Goal: Use online tool/utility: Utilize a website feature to perform a specific function

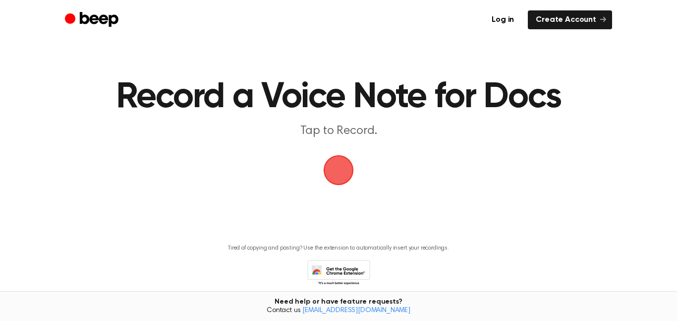
click at [334, 163] on span "button" at bounding box center [338, 170] width 49 height 49
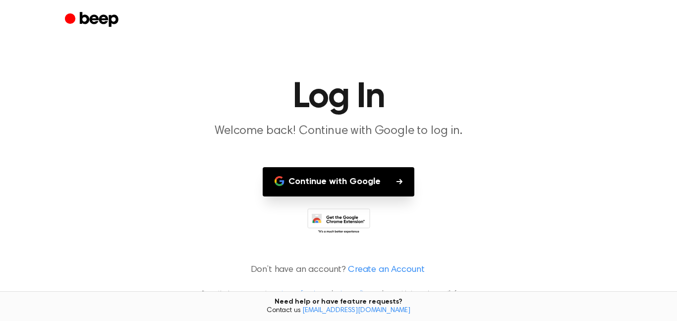
click at [334, 163] on main "Log In Welcome back! Continue with Google to log in. Continue with Google Don’t…" at bounding box center [338, 160] width 677 height 321
click at [375, 181] on button "Continue with Google" at bounding box center [339, 181] width 152 height 29
click at [361, 182] on button "Continue with Google" at bounding box center [339, 181] width 152 height 29
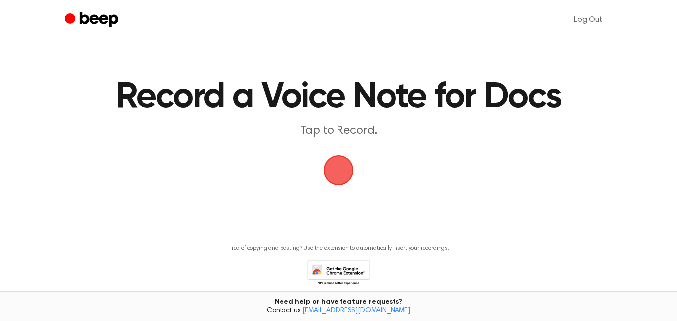
click at [341, 166] on span "button" at bounding box center [339, 170] width 34 height 34
click at [341, 166] on span "button" at bounding box center [339, 170] width 50 height 50
click at [342, 167] on span "button" at bounding box center [339, 170] width 30 height 30
click at [341, 167] on span "button" at bounding box center [339, 170] width 46 height 46
click at [338, 166] on span "button" at bounding box center [338, 170] width 41 height 41
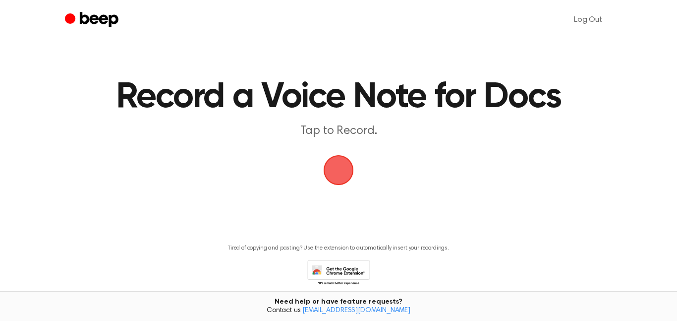
click at [338, 166] on span "button" at bounding box center [339, 170] width 36 height 36
click at [338, 166] on span "button" at bounding box center [339, 170] width 40 height 40
click at [337, 166] on span "button" at bounding box center [339, 170] width 40 height 40
click at [339, 167] on span "button" at bounding box center [339, 170] width 34 height 34
click at [331, 136] on p "Tap to Record." at bounding box center [338, 131] width 381 height 16
